Goal: Task Accomplishment & Management: Use online tool/utility

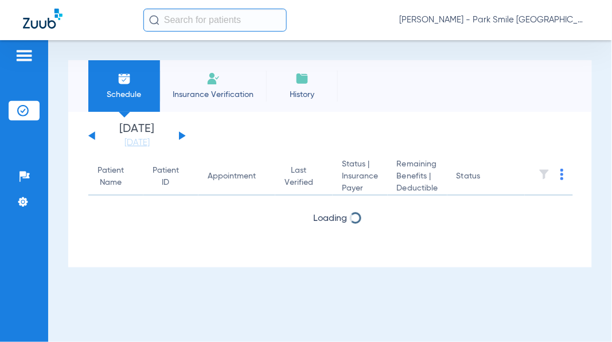
click at [129, 139] on link "[DATE]" at bounding box center [137, 142] width 69 height 11
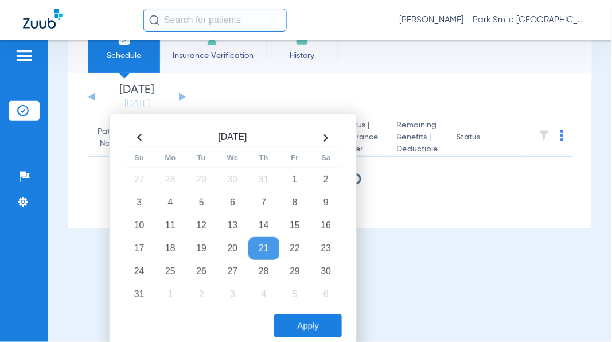
scroll to position [48, 0]
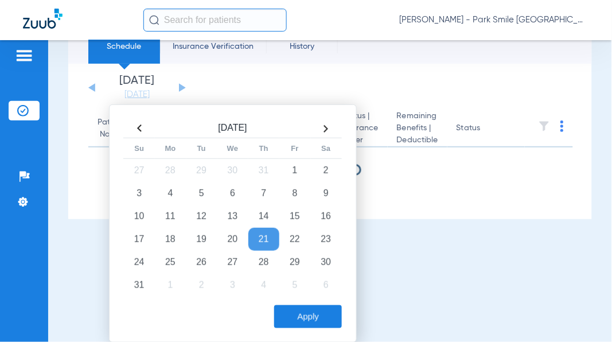
click at [291, 237] on td "22" at bounding box center [294, 239] width 31 height 23
click at [307, 314] on button "Apply" at bounding box center [308, 316] width 68 height 23
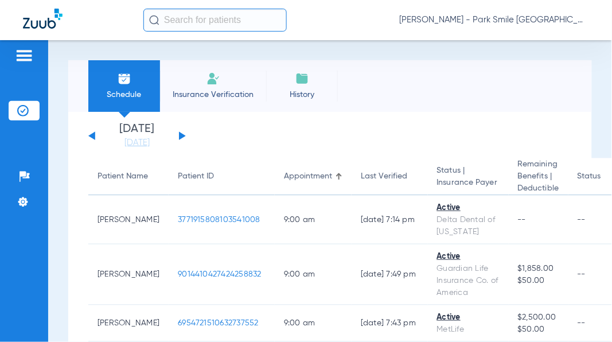
scroll to position [1062, 0]
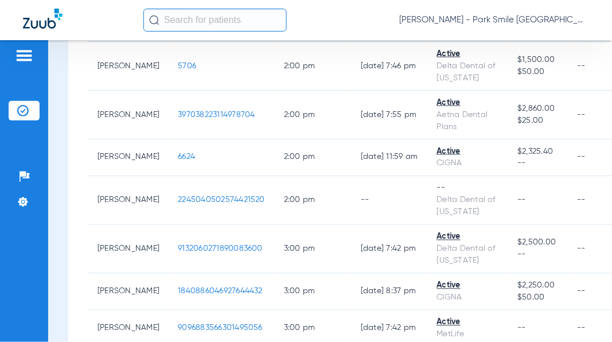
click at [197, 196] on span "2245040502574421520" at bounding box center [221, 200] width 87 height 8
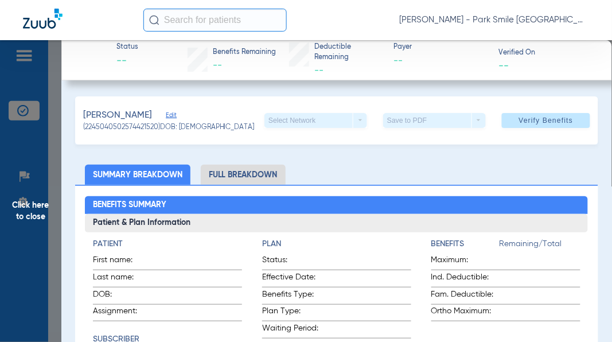
click at [540, 118] on span "Verify Benefits" at bounding box center [546, 120] width 54 height 9
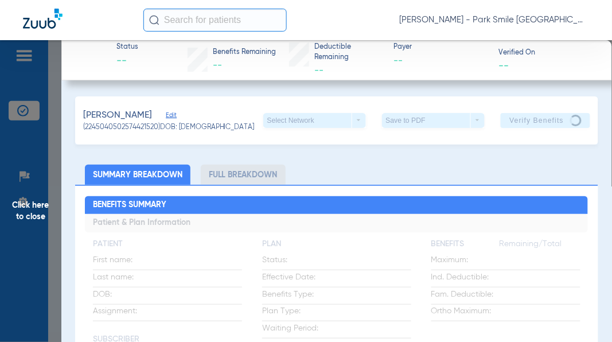
click at [21, 205] on span "Click here to close" at bounding box center [30, 211] width 61 height 342
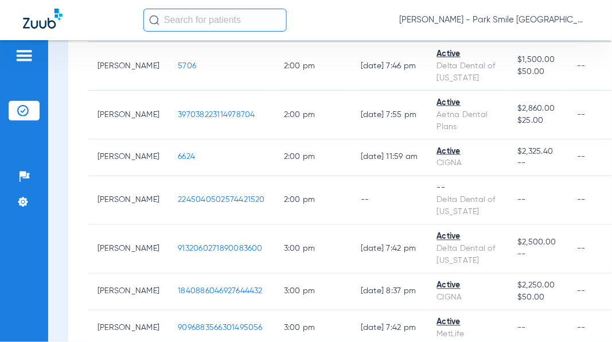
click at [358, 19] on div "[PERSON_NAME] - Park Smile [GEOGRAPHIC_DATA]" at bounding box center [366, 20] width 446 height 23
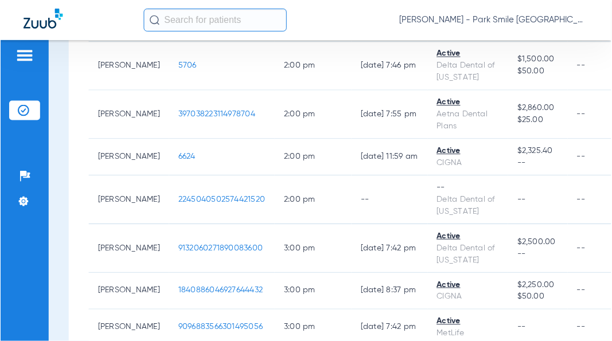
scroll to position [174, 0]
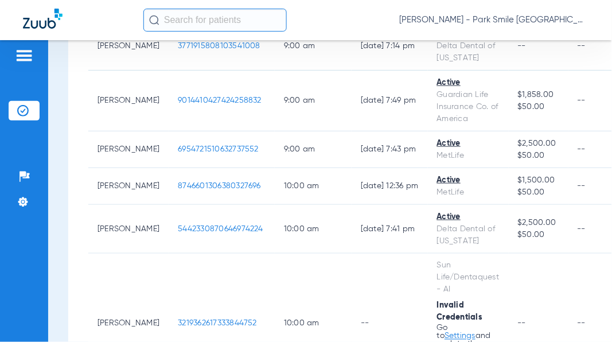
click at [214, 190] on span "8746601306380327696" at bounding box center [219, 186] width 83 height 8
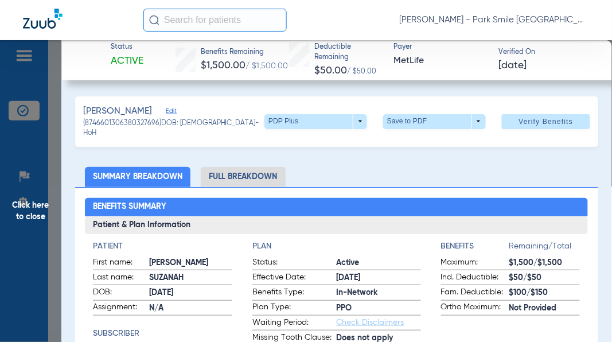
click at [529, 119] on span "Verify Benefits" at bounding box center [546, 121] width 54 height 9
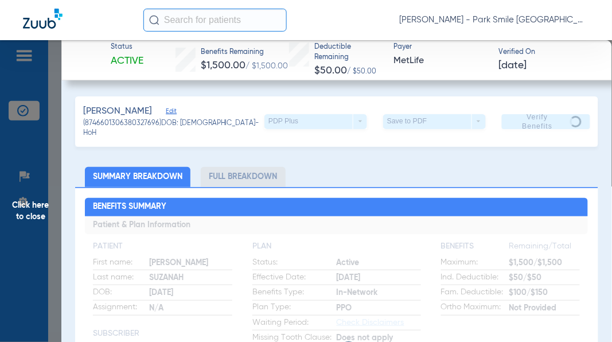
click at [29, 166] on span "Click here to close" at bounding box center [30, 211] width 61 height 342
